Goal: Task Accomplishment & Management: Use online tool/utility

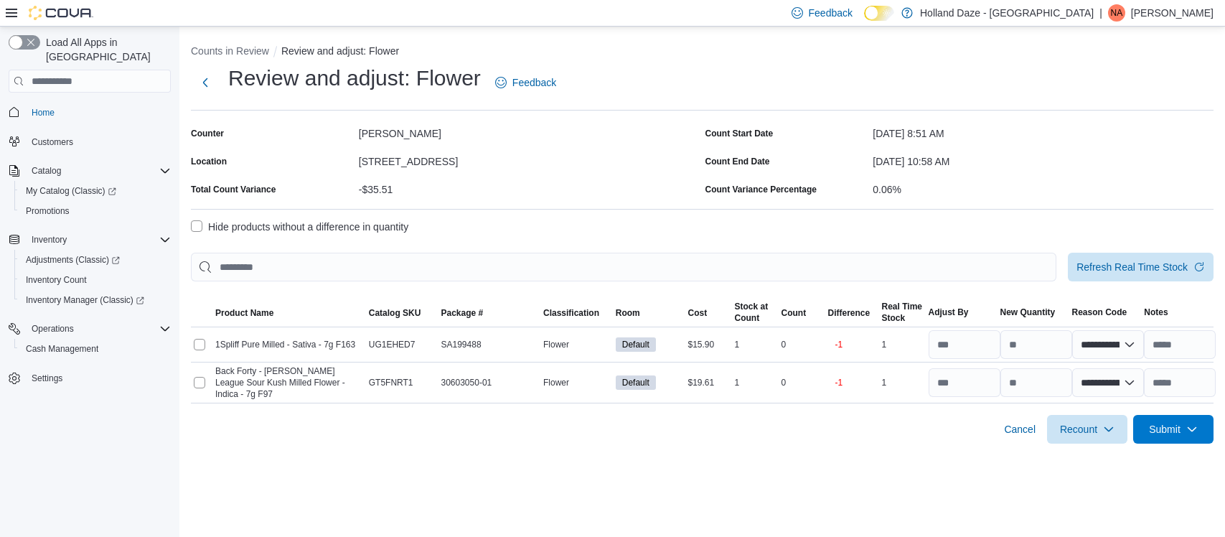
select select "**********"
click at [49, 274] on span "Inventory Count" at bounding box center [56, 279] width 61 height 11
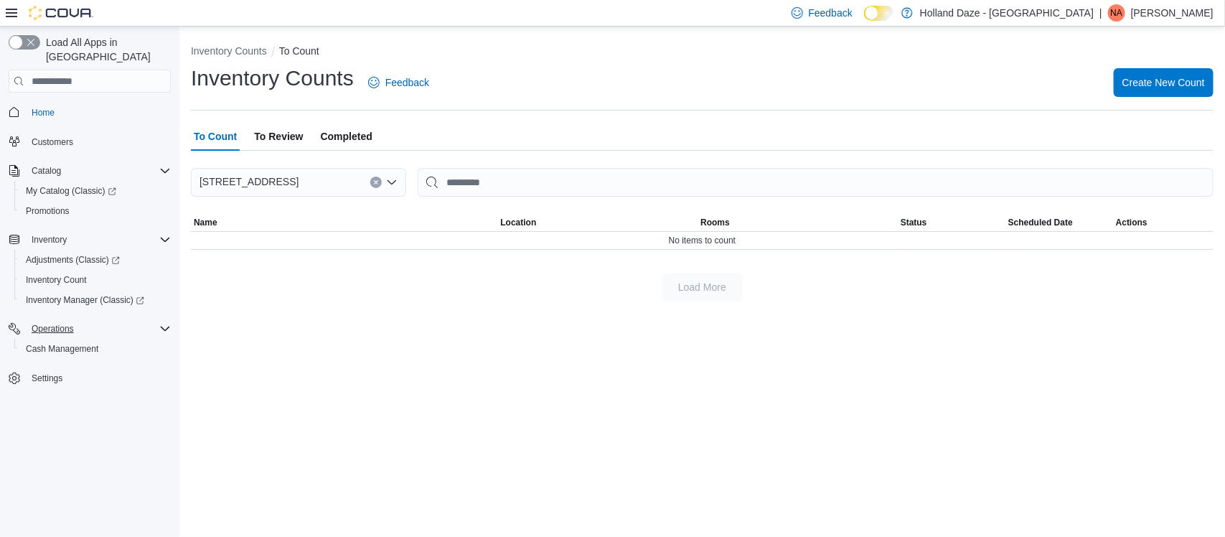
click at [161, 323] on icon "Complex example" at bounding box center [164, 328] width 11 height 11
click at [166, 165] on icon "Complex example" at bounding box center [164, 170] width 11 height 11
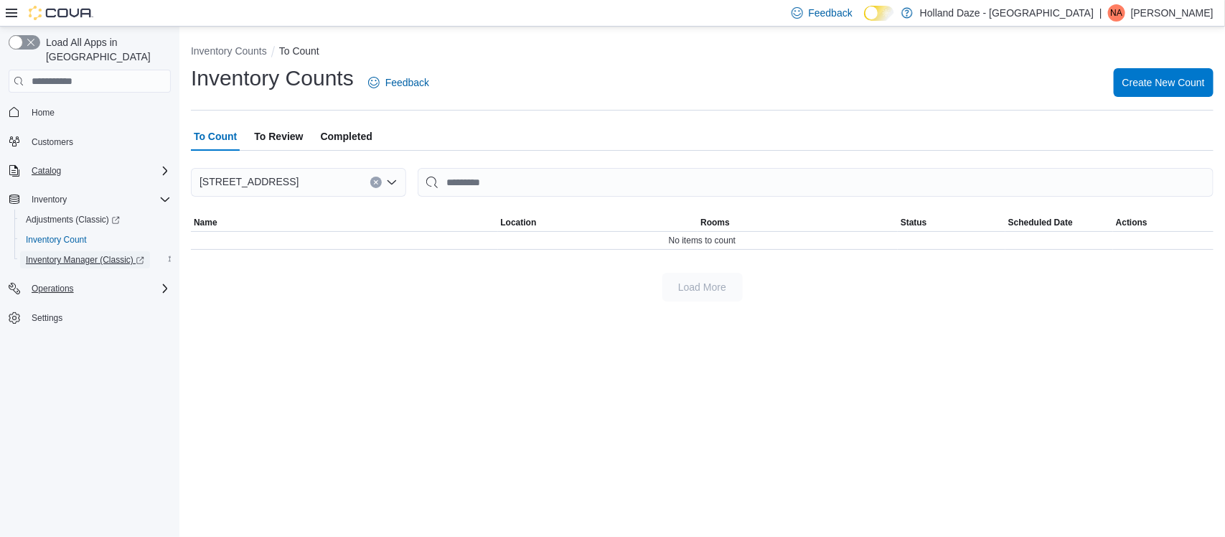
click at [50, 254] on span "Inventory Manager (Classic)" at bounding box center [85, 259] width 118 height 11
click at [56, 283] on span "Operations" at bounding box center [53, 288] width 42 height 11
click at [251, 142] on button "To Review" at bounding box center [278, 136] width 55 height 29
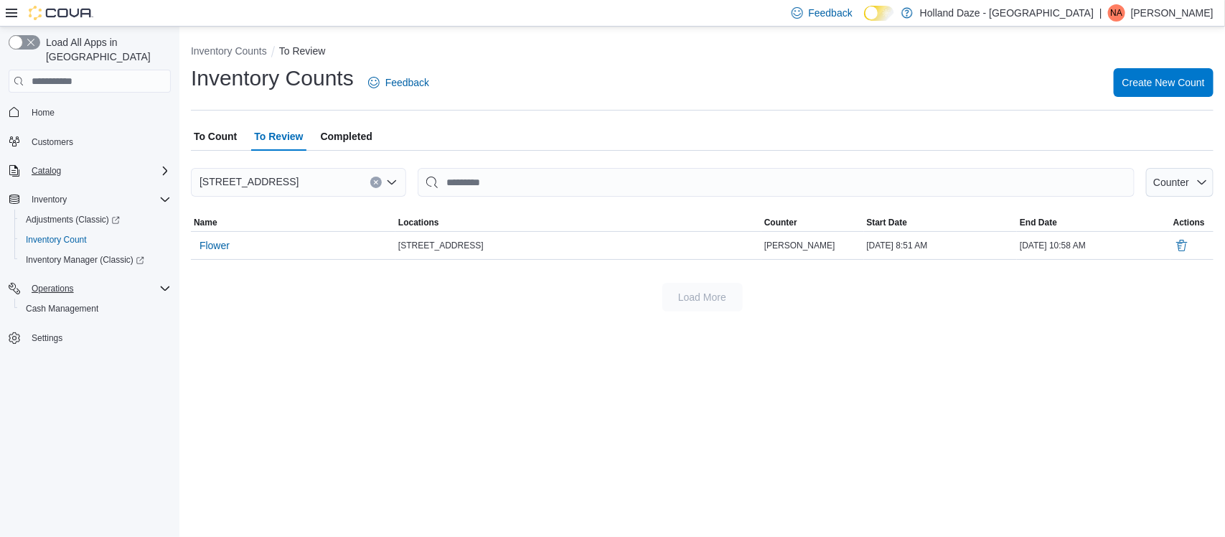
click at [352, 126] on span "Completed" at bounding box center [347, 136] width 52 height 29
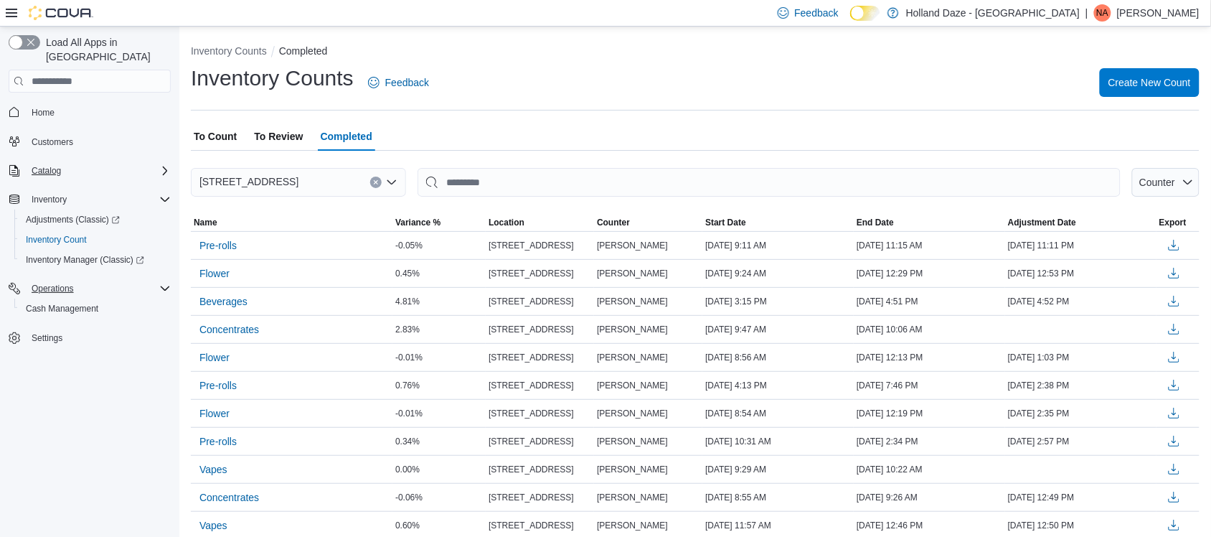
click at [213, 137] on span "To Count" at bounding box center [215, 136] width 43 height 29
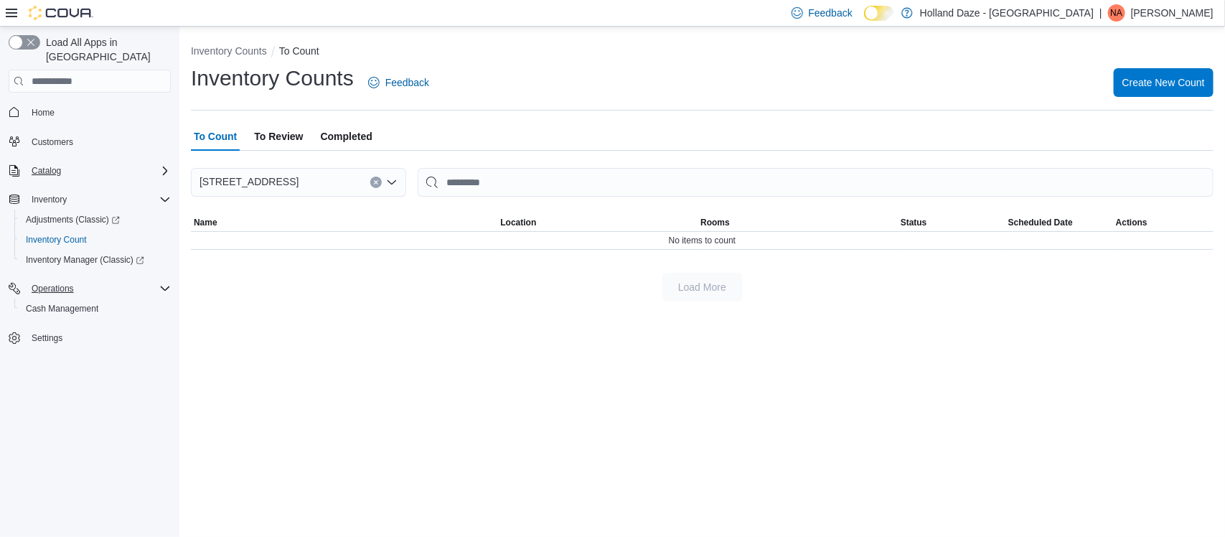
click at [260, 133] on span "To Review" at bounding box center [278, 136] width 49 height 29
